Goal: Transaction & Acquisition: Purchase product/service

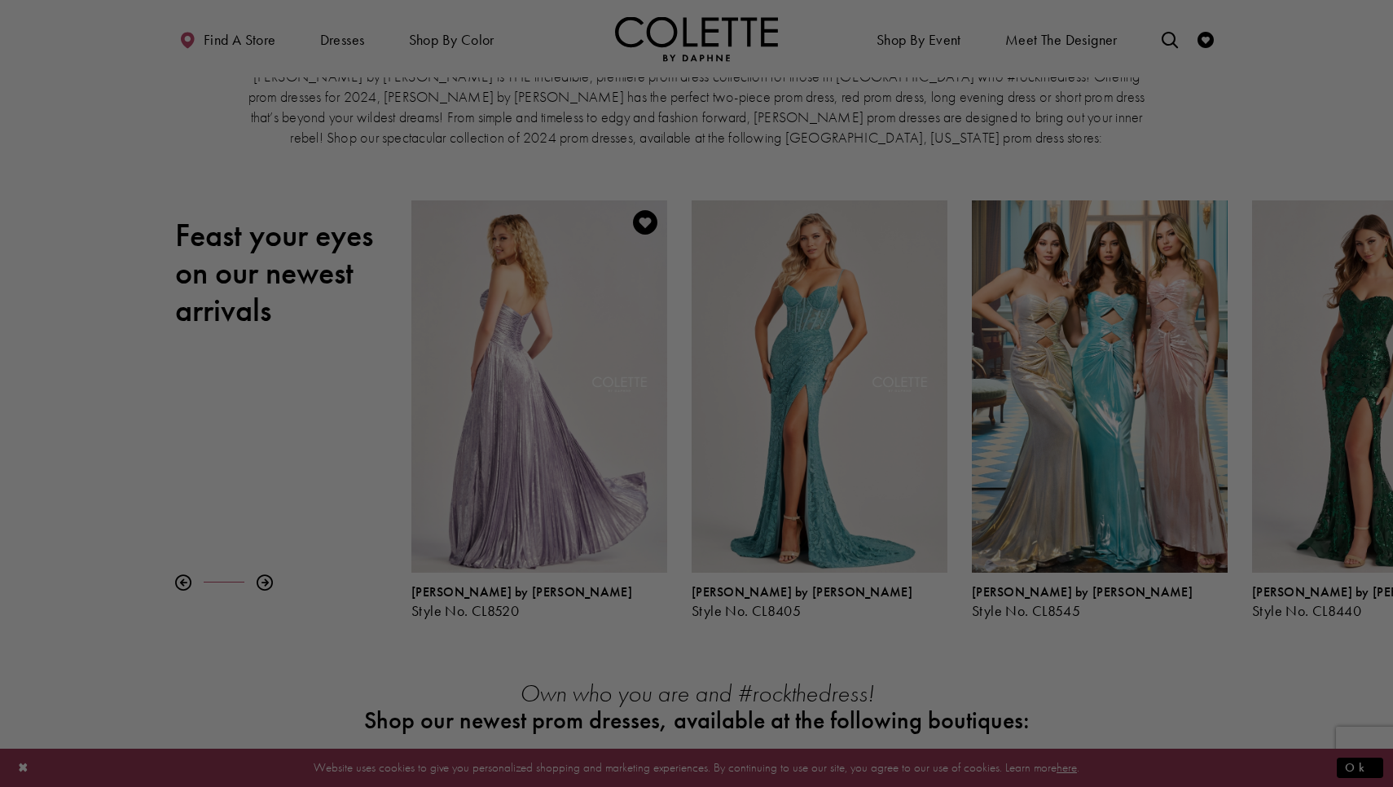
scroll to position [111, 0]
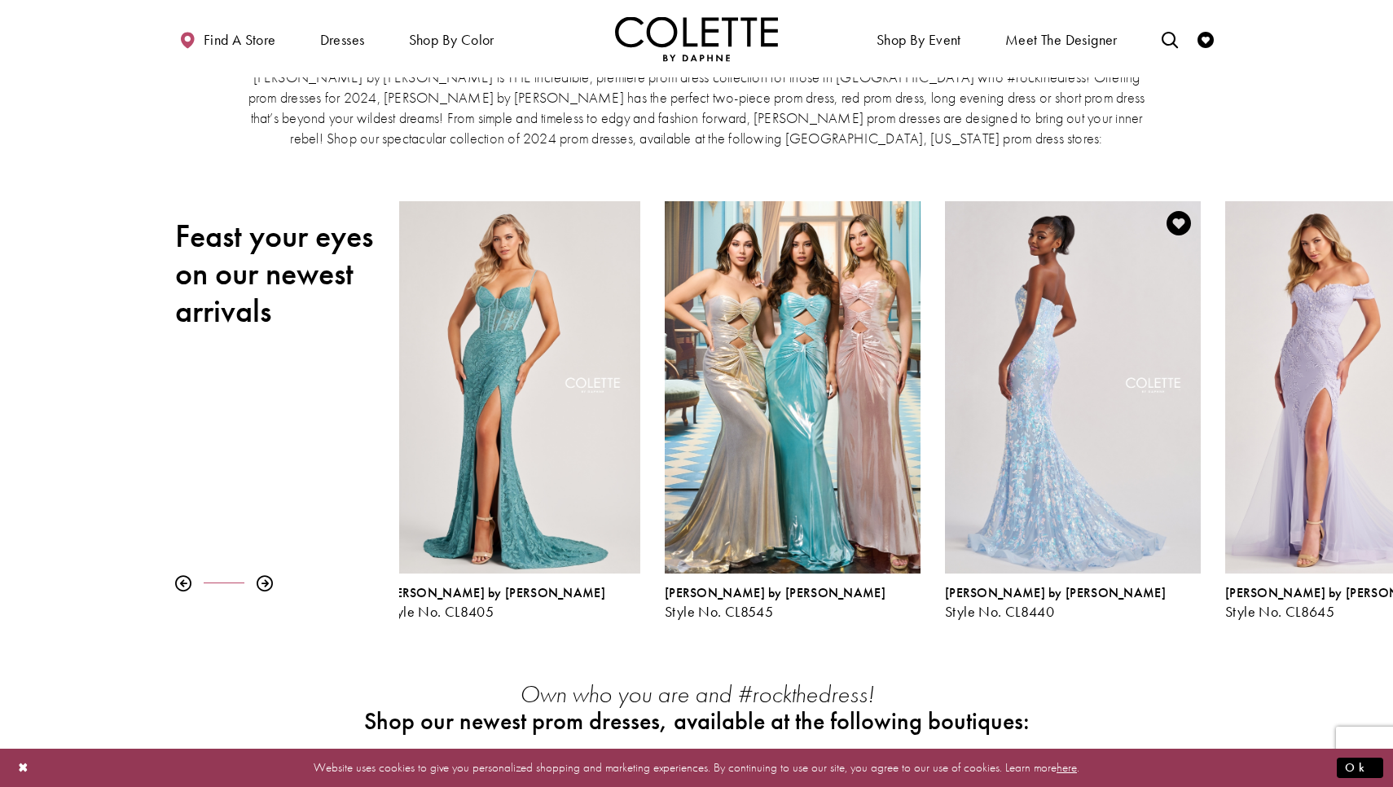
drag, startPoint x: 1354, startPoint y: 388, endPoint x: 1047, endPoint y: 469, distance: 317.7
click at [1047, 469] on div "Visit Colette by Daphne Style No. CL8440 Page" at bounding box center [1073, 387] width 256 height 372
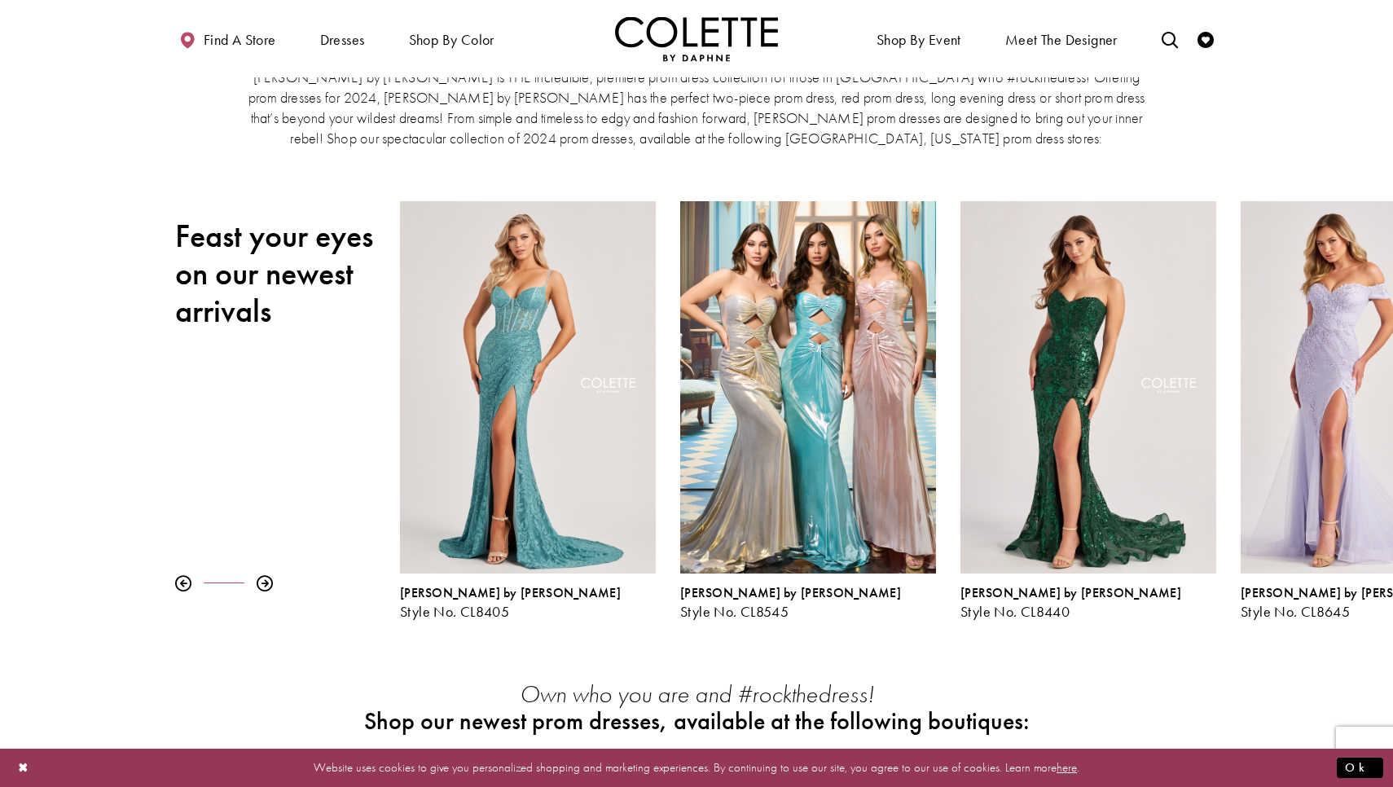
drag, startPoint x: 1046, startPoint y: 470, endPoint x: 601, endPoint y: 639, distance: 475.9
click at [601, 639] on div "Where to buy prom dresses in Rapid City, South Dakota Colette by Daphne is THE …" at bounding box center [696, 587] width 1393 height 1241
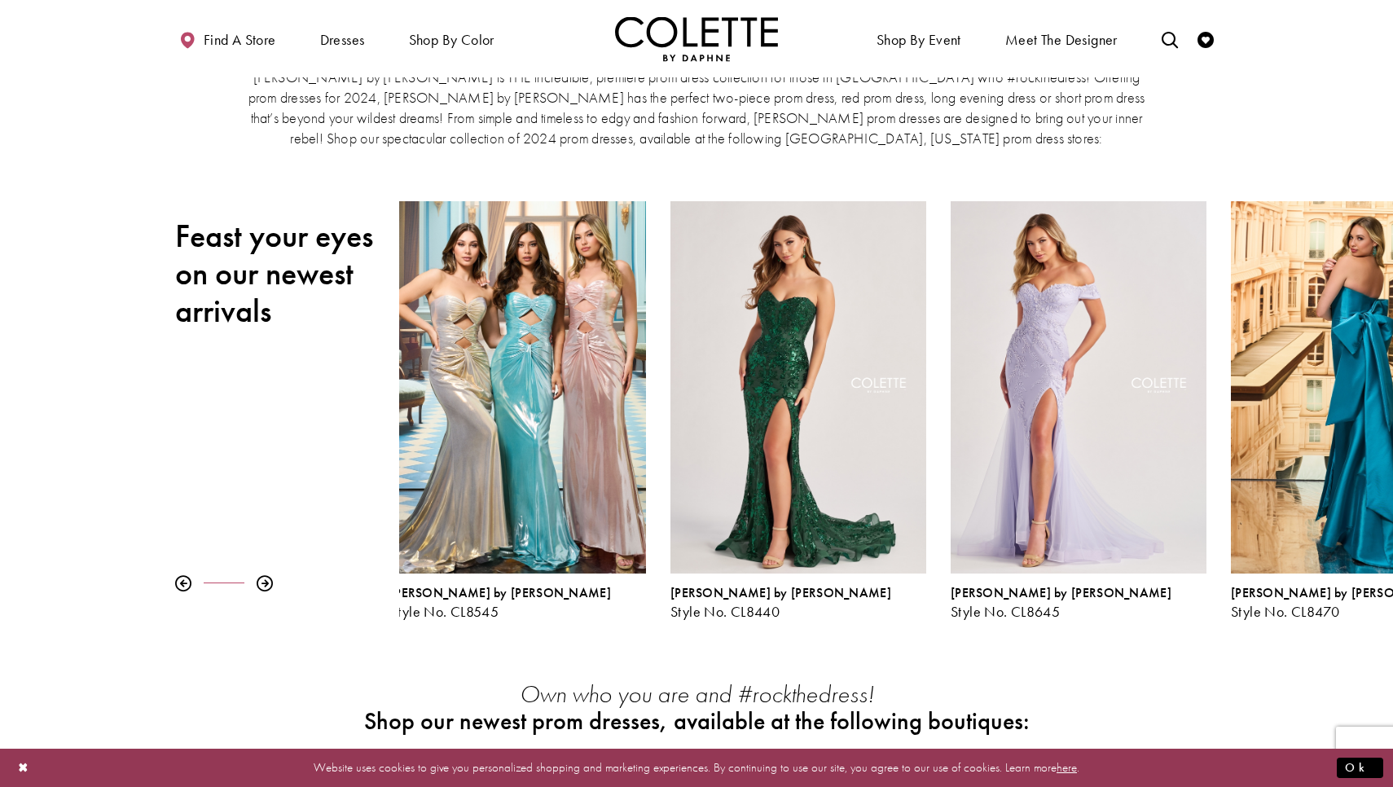
drag, startPoint x: 1024, startPoint y: 494, endPoint x: 276, endPoint y: 623, distance: 758.8
click at [282, 617] on div "Pause autoplay Previous Slide Next Slide 0 1 2 3 4 5 6 7 8 9 Colette by Daphne …" at bounding box center [696, 410] width 1393 height 419
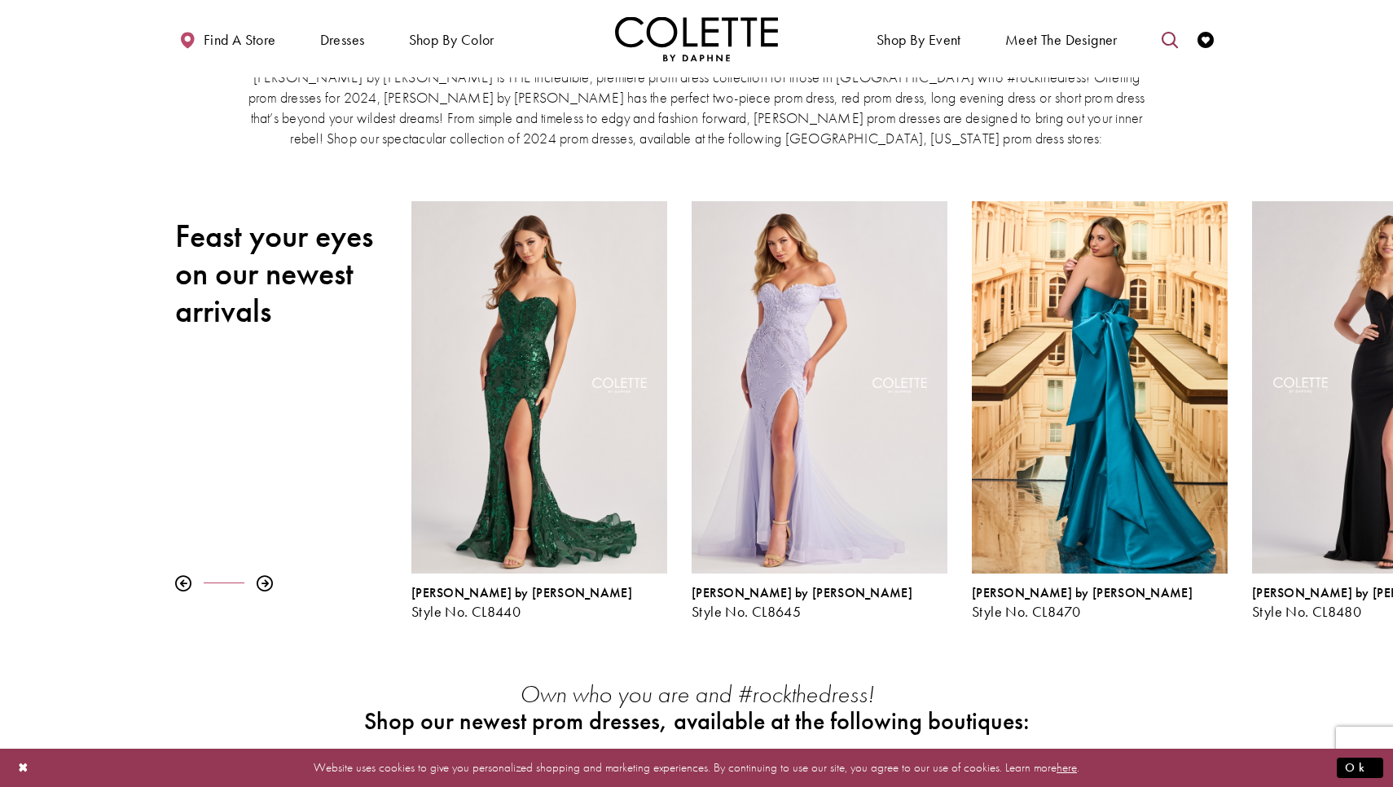
click at [1168, 40] on icon "Toggle search" at bounding box center [1170, 40] width 16 height 16
click at [1098, 47] on input "Search" at bounding box center [1086, 40] width 196 height 24
type input "**********"
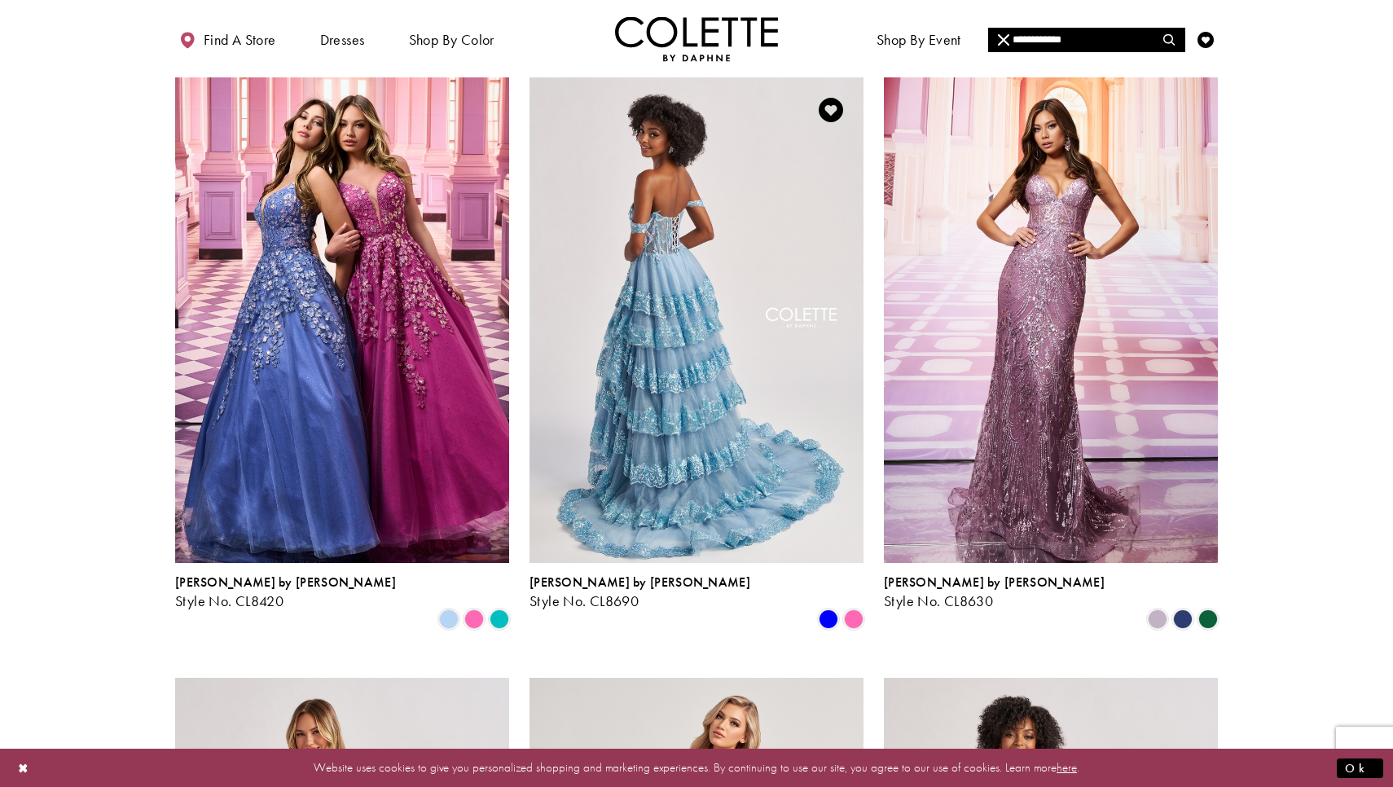
scroll to position [1300, 0]
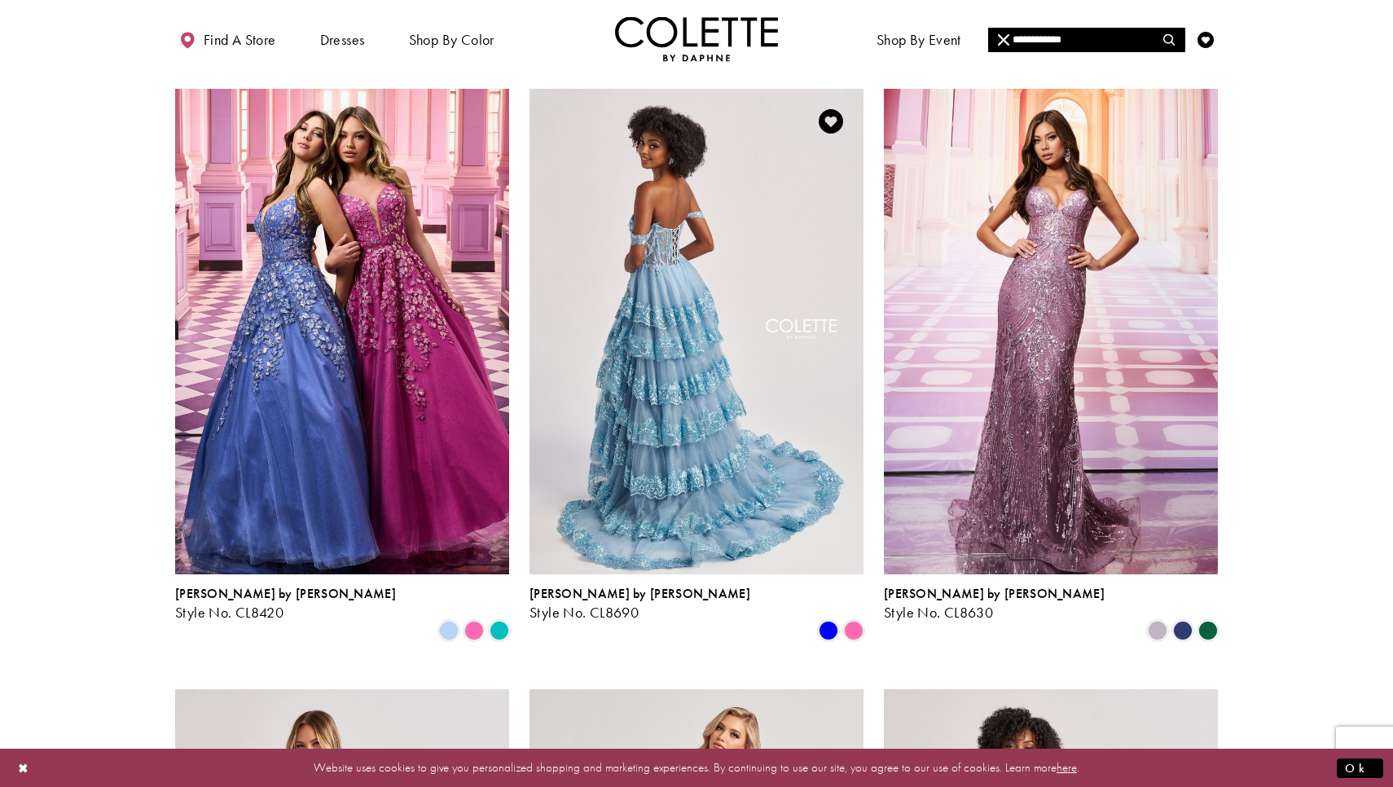
click at [666, 390] on img "Visit Colette by Daphne Style No. CL8690 Page" at bounding box center [696, 331] width 334 height 485
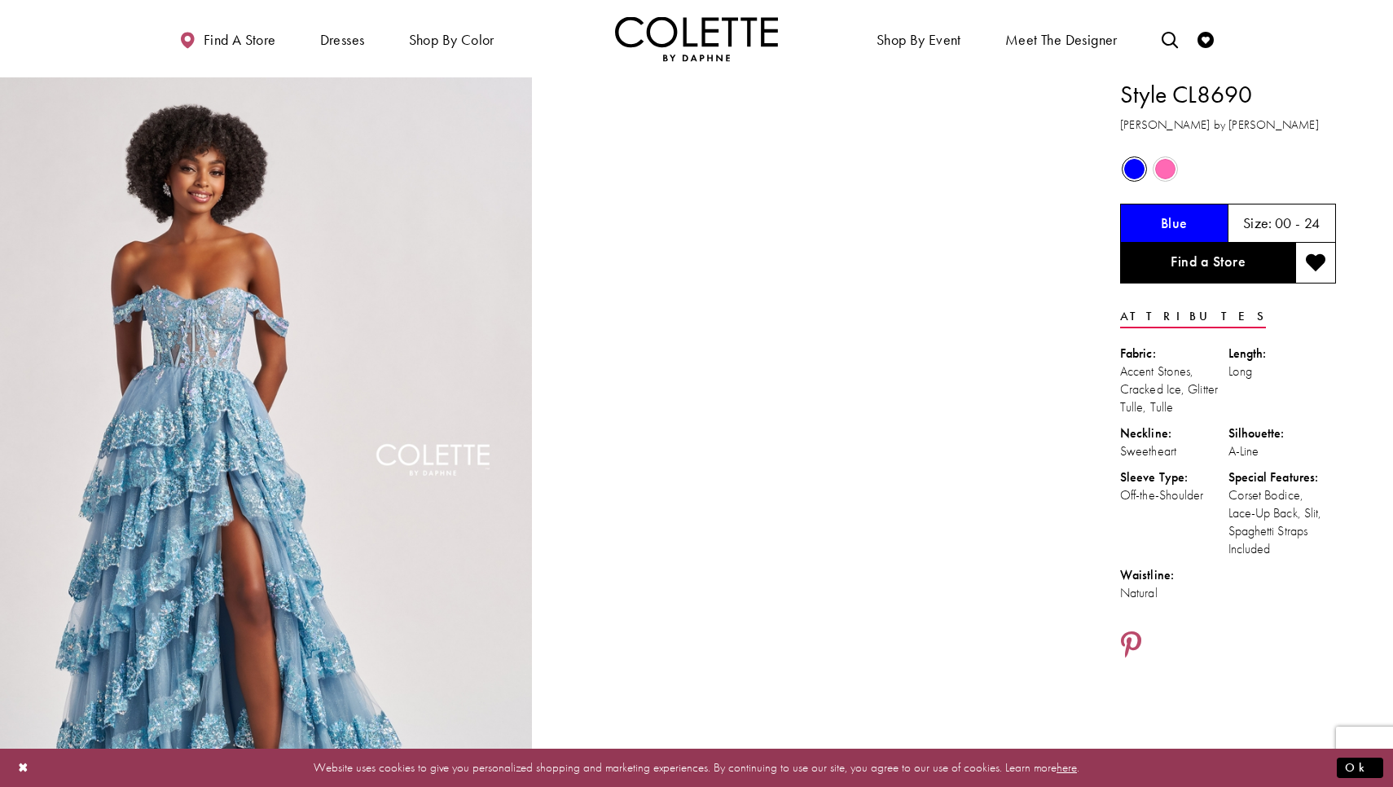
click at [1135, 173] on span "Product color controls state depends on size chosen" at bounding box center [1134, 169] width 20 height 20
click at [1185, 257] on link "Find a Store" at bounding box center [1207, 263] width 175 height 41
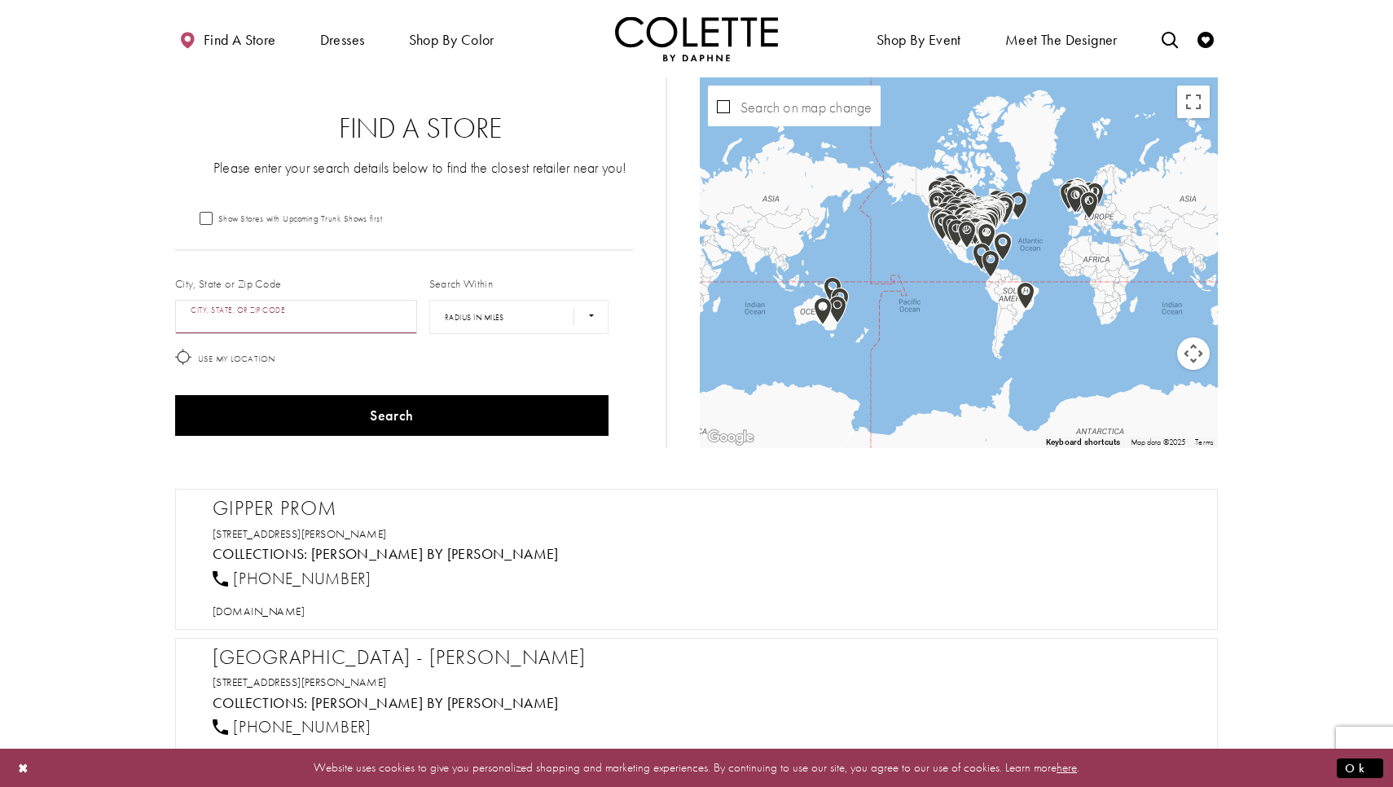
click at [303, 323] on input "City, State, or ZIP Code" at bounding box center [296, 317] width 242 height 34
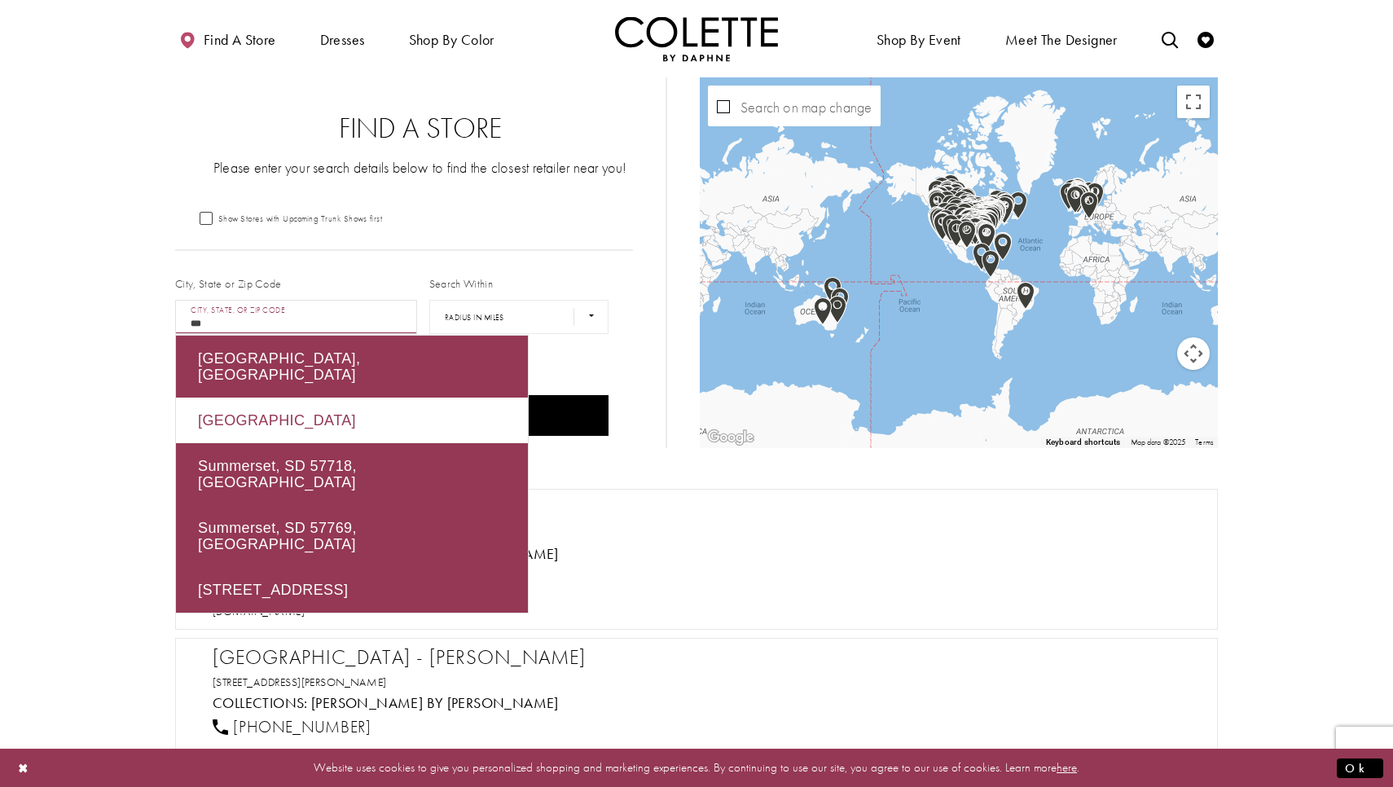
click at [404, 407] on div "Rapid City, SD 57701, USA" at bounding box center [352, 421] width 352 height 46
type input "**********"
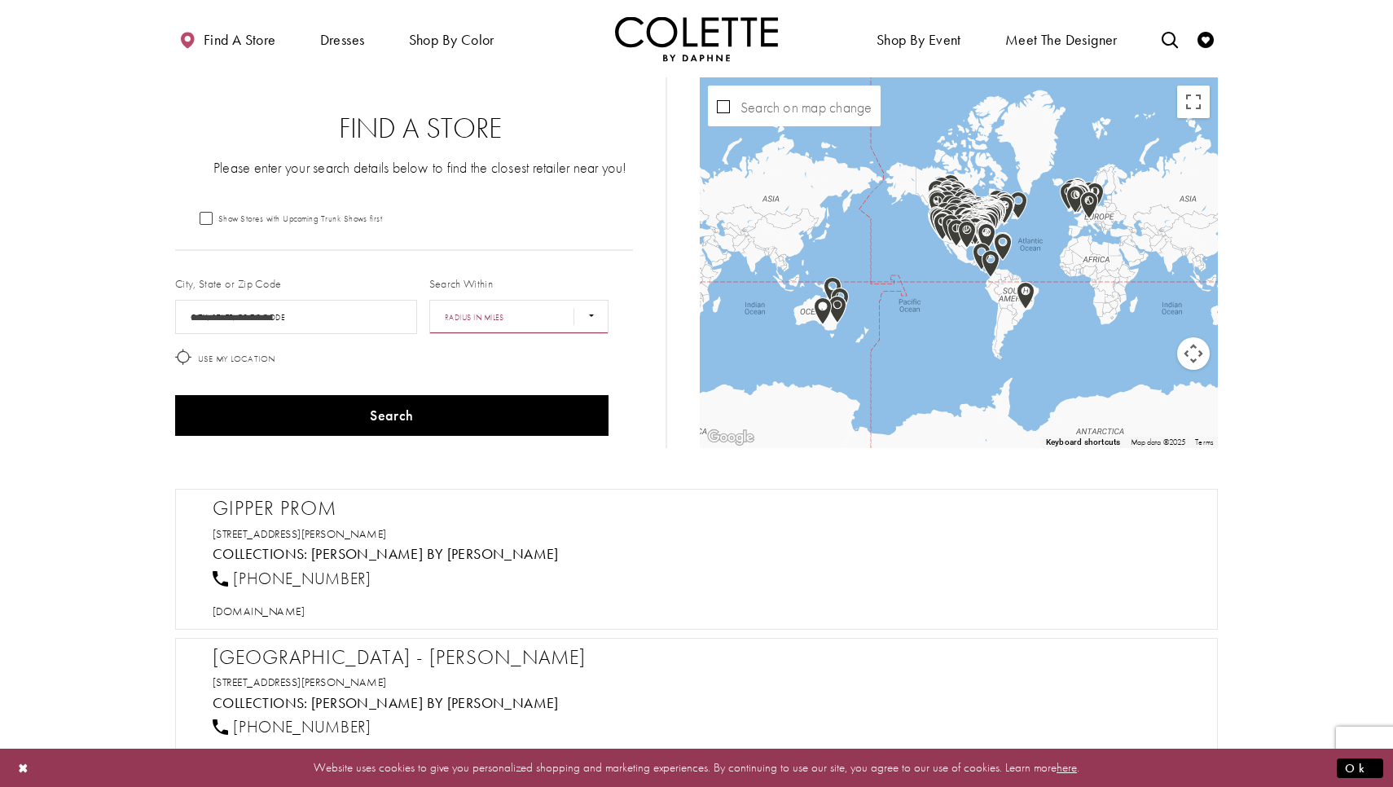
select select "*****"
select select "Radius In Miles"
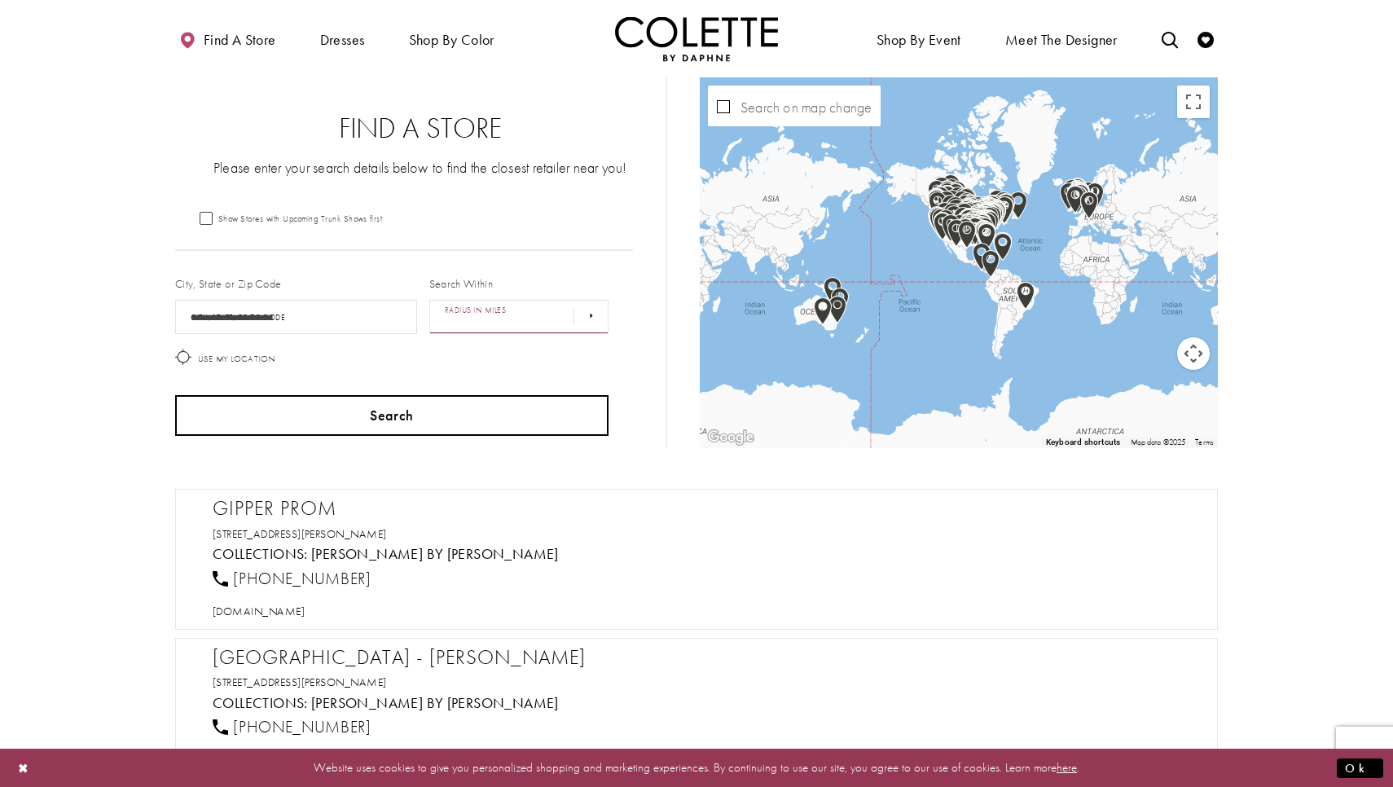
click at [456, 406] on button "Search" at bounding box center [391, 415] width 433 height 41
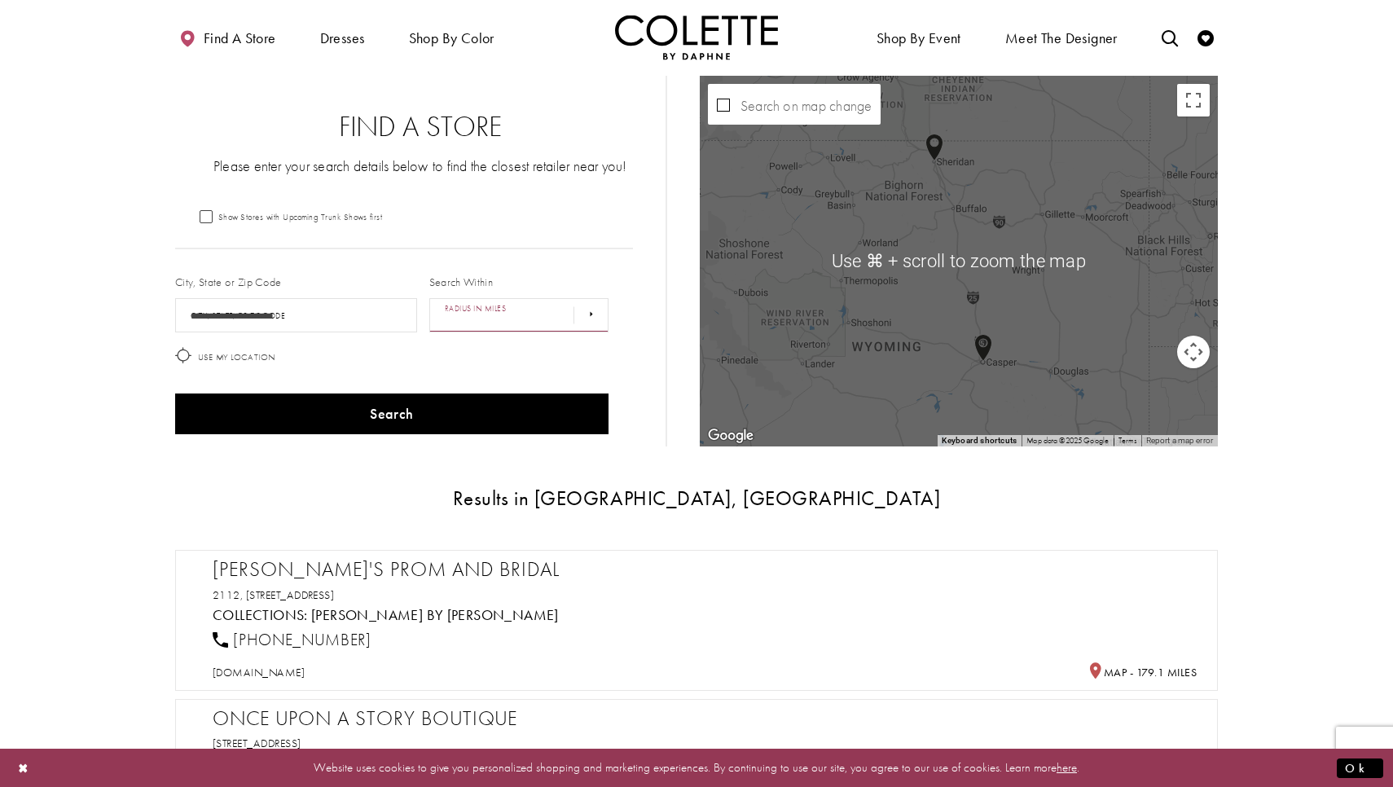
scroll to position [3, 0]
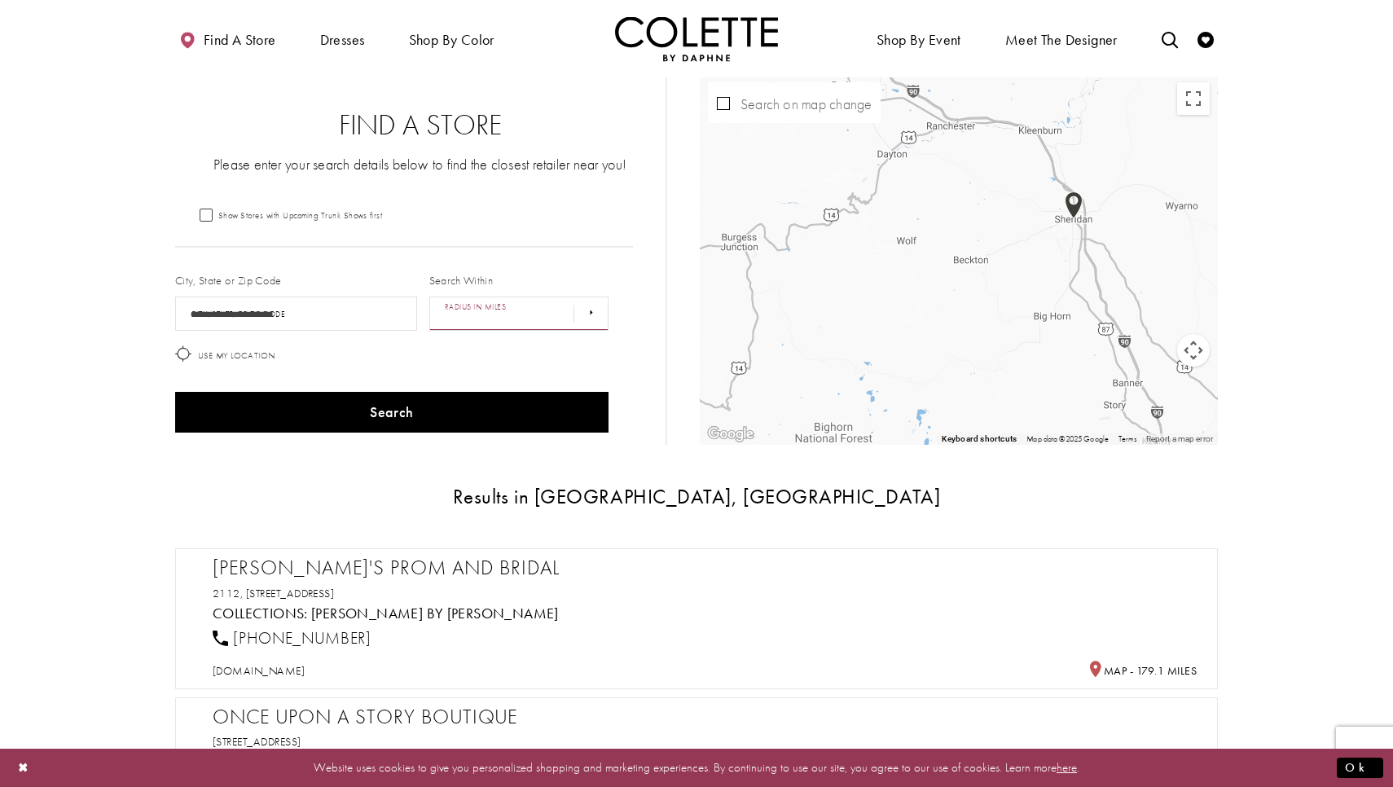
click at [1073, 213] on img "Map with store locations" at bounding box center [1074, 205] width 18 height 28
